Goal: Navigation & Orientation: Understand site structure

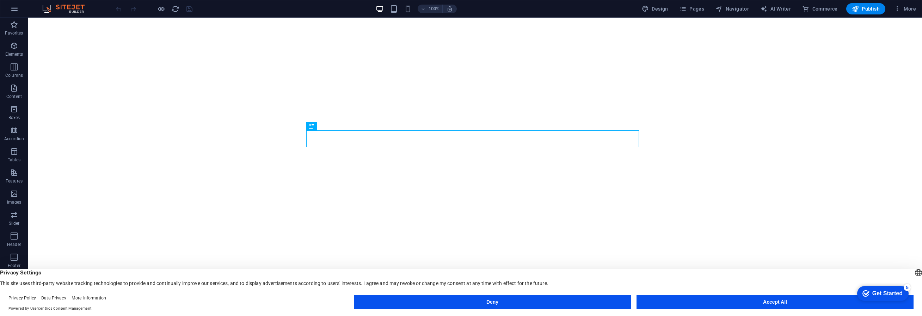
click at [530, 303] on button "Deny" at bounding box center [492, 302] width 277 height 14
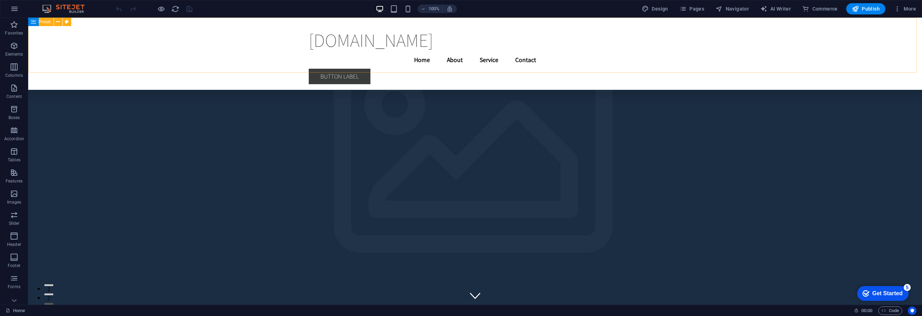
scroll to position [1822, 0]
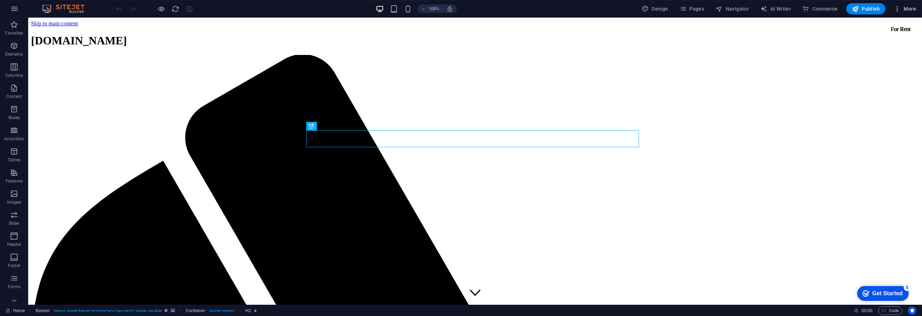
click at [907, 11] on span "More" at bounding box center [905, 8] width 22 height 7
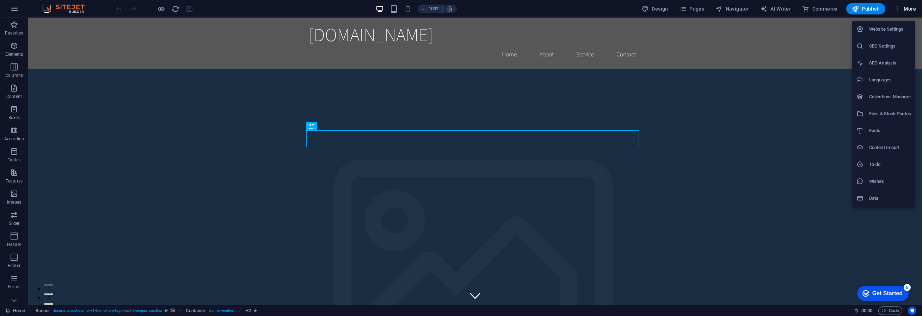
click at [888, 294] on div "Get Started" at bounding box center [887, 293] width 30 height 6
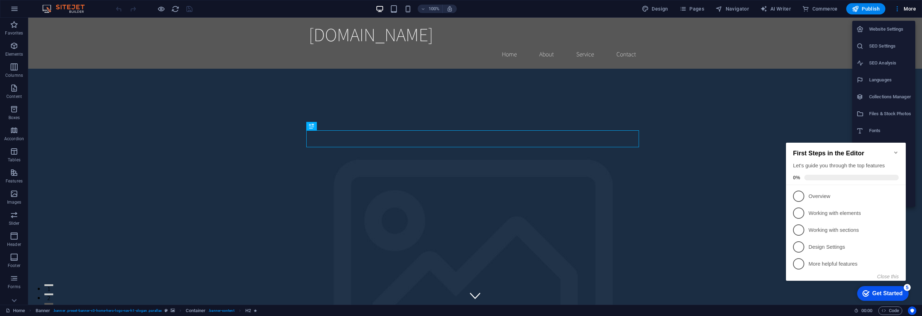
click at [895, 150] on icon "Minimize checklist" at bounding box center [896, 153] width 6 height 6
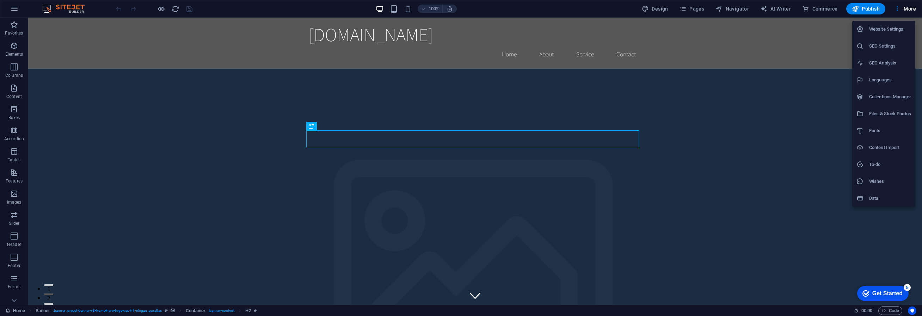
click at [466, 90] on div at bounding box center [461, 158] width 922 height 316
